Goal: Information Seeking & Learning: Learn about a topic

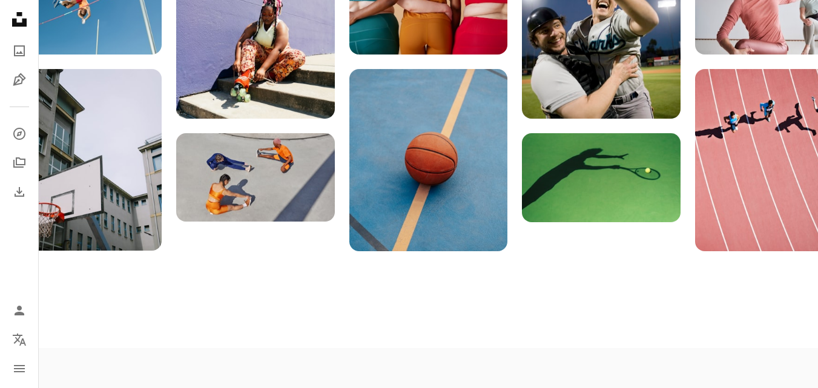
scroll to position [1695, 0]
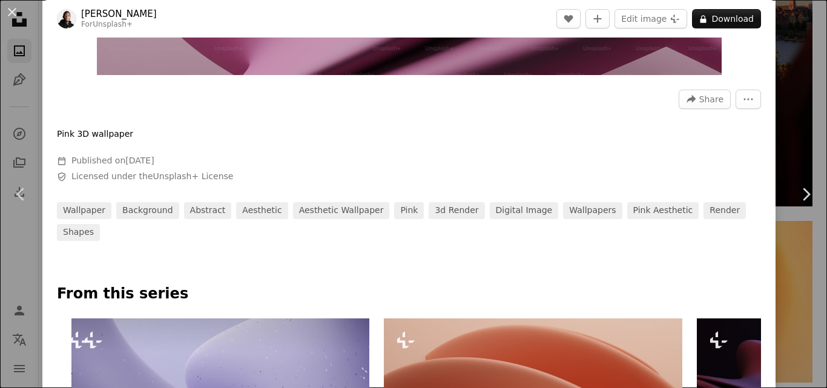
scroll to position [484, 0]
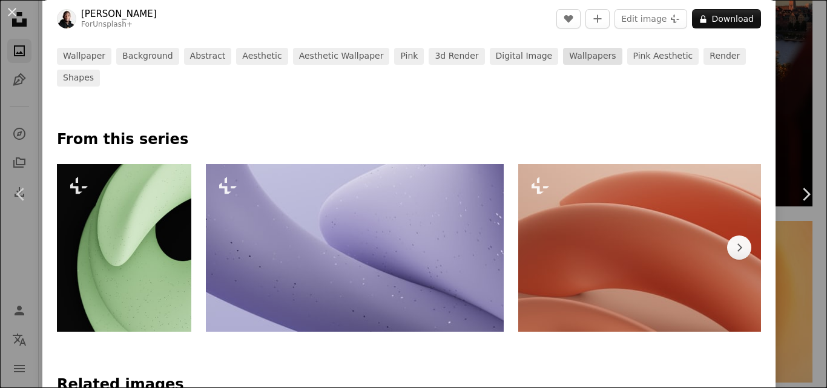
click at [567, 54] on link "wallpapers" at bounding box center [592, 56] width 59 height 17
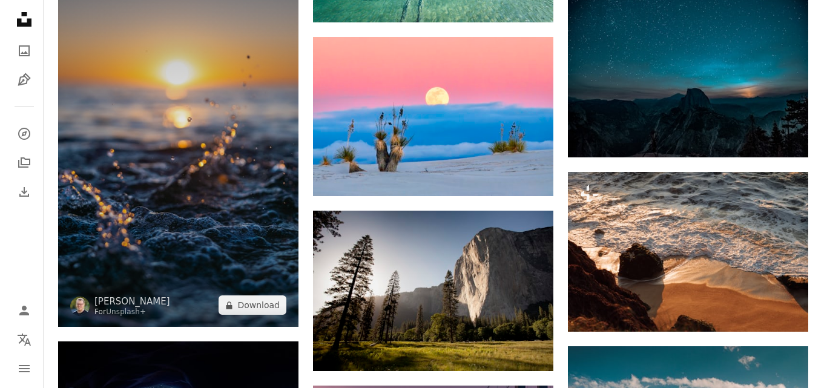
scroll to position [1029, 0]
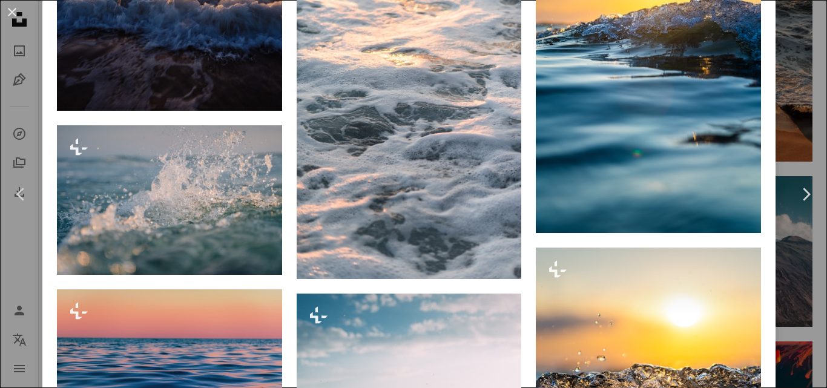
scroll to position [2361, 0]
